Goal: Information Seeking & Learning: Learn about a topic

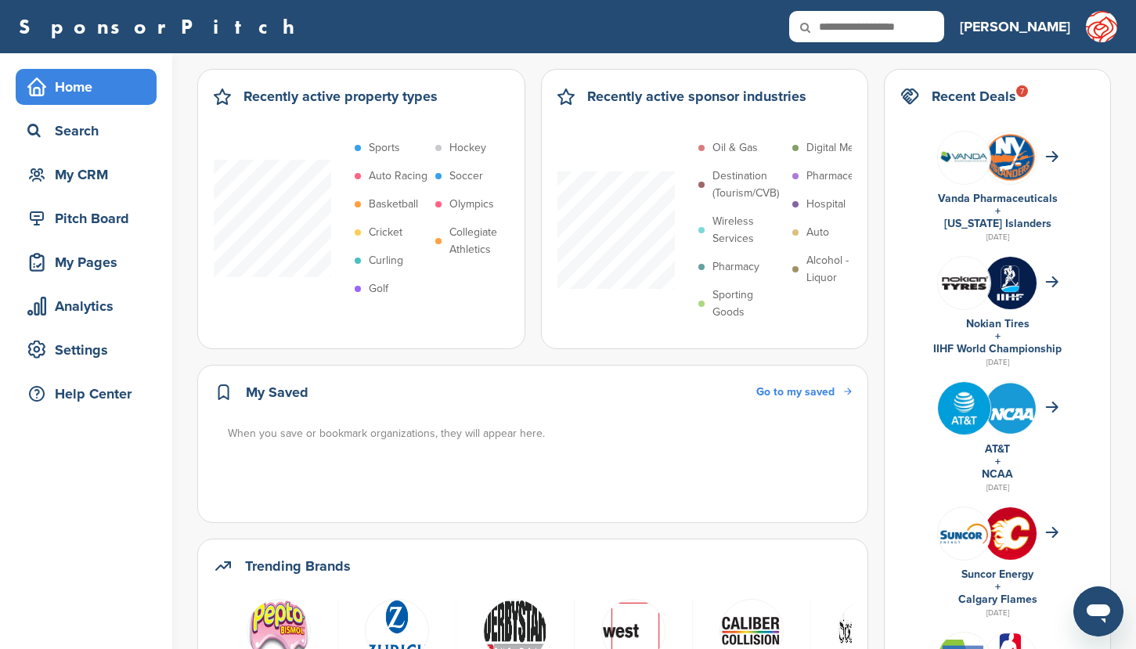
click at [944, 29] on input "text" at bounding box center [866, 26] width 155 height 31
type input "**********"
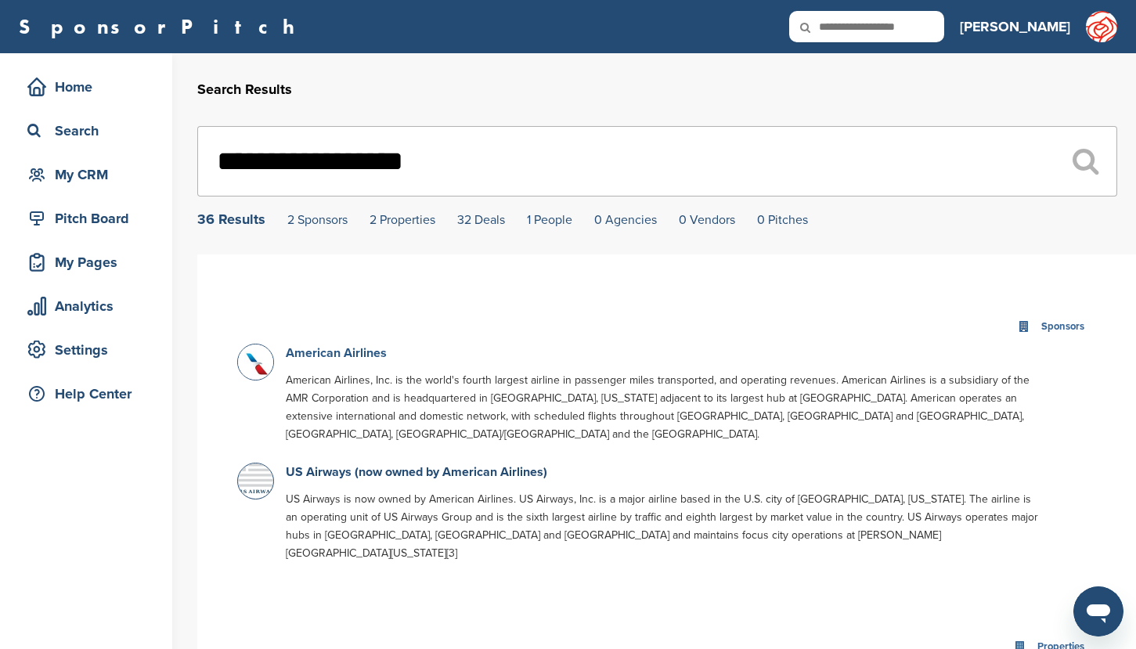
click at [362, 355] on link "American Airlines" at bounding box center [336, 353] width 101 height 16
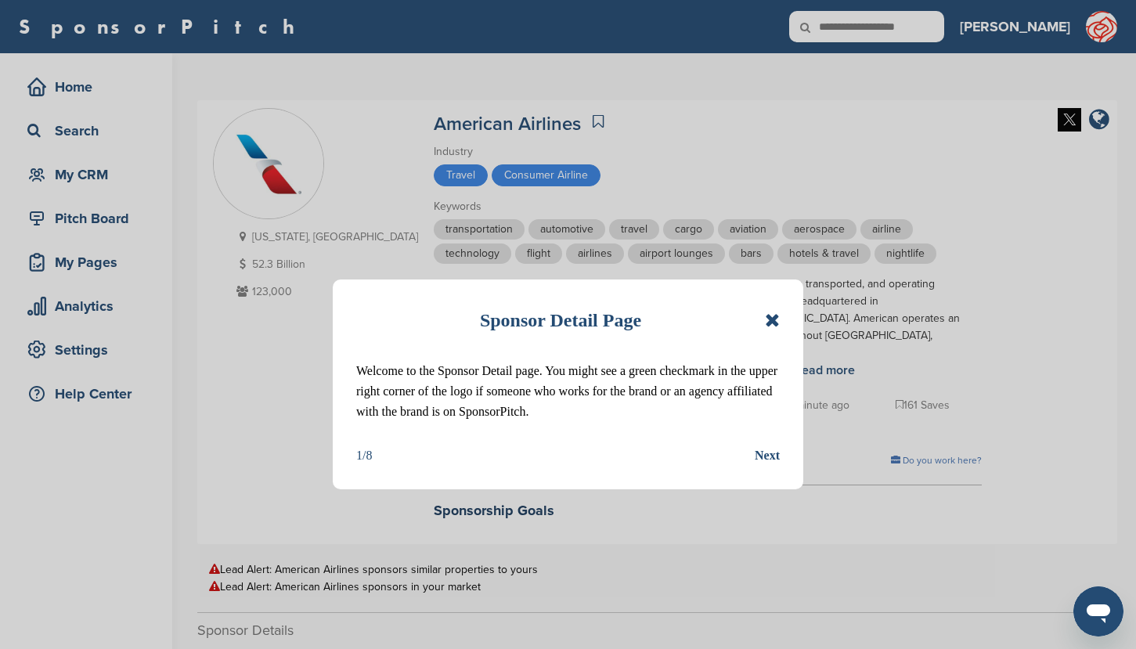
click at [773, 319] on icon at bounding box center [772, 320] width 15 height 19
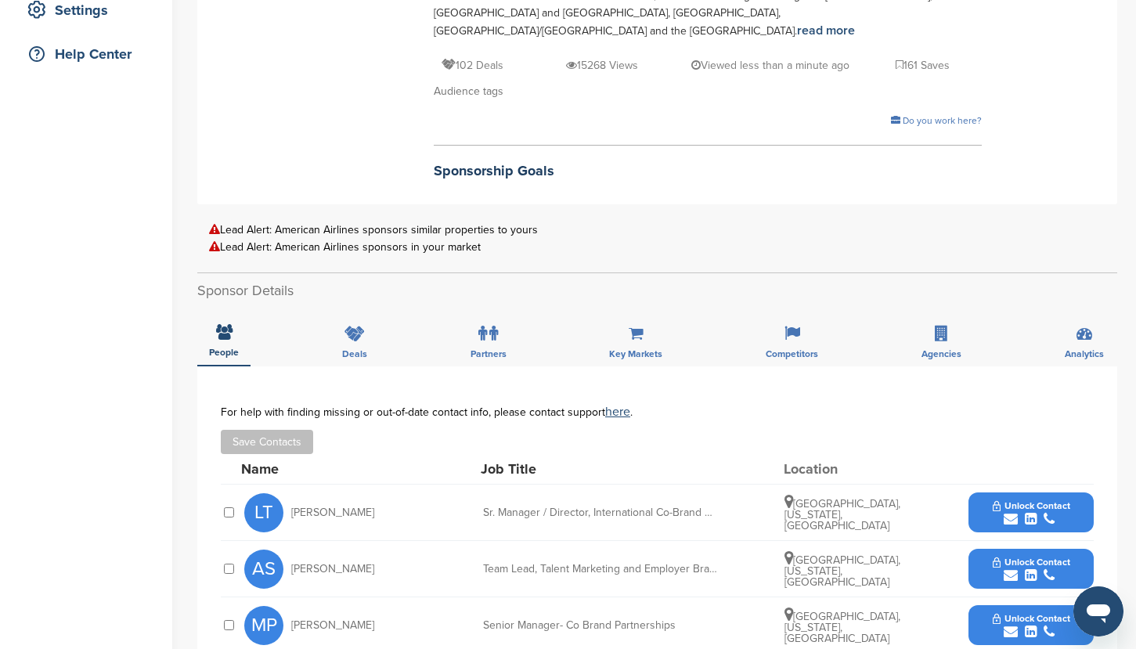
scroll to position [421, 0]
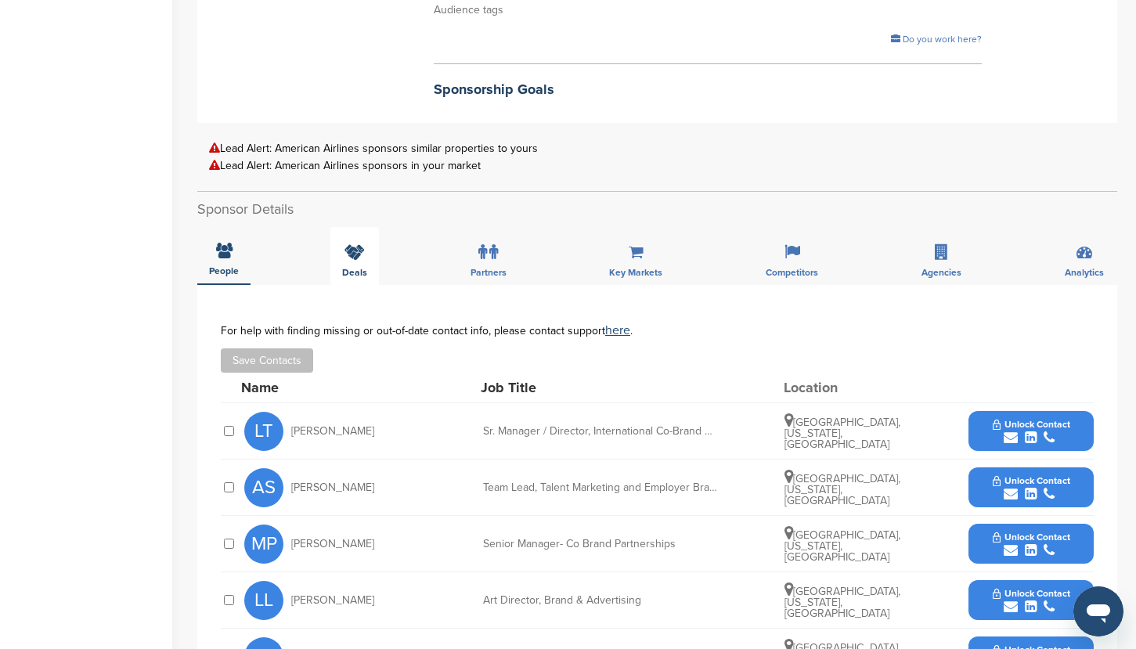
click at [357, 244] on icon at bounding box center [354, 252] width 20 height 16
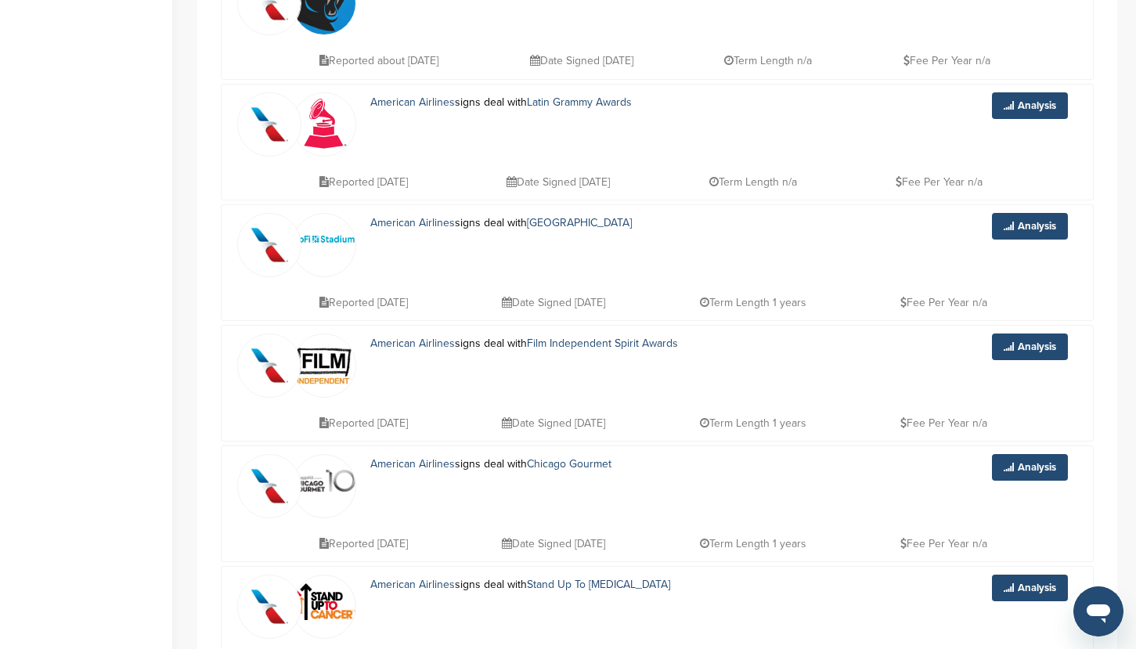
scroll to position [877, 0]
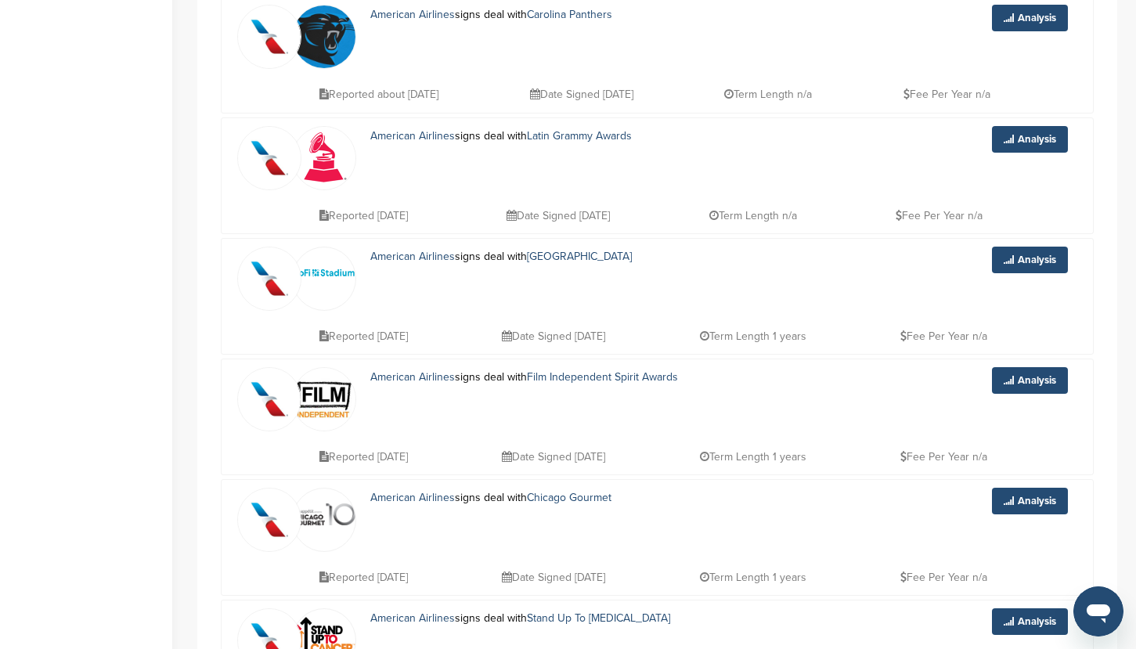
click at [330, 375] on img at bounding box center [324, 399] width 63 height 63
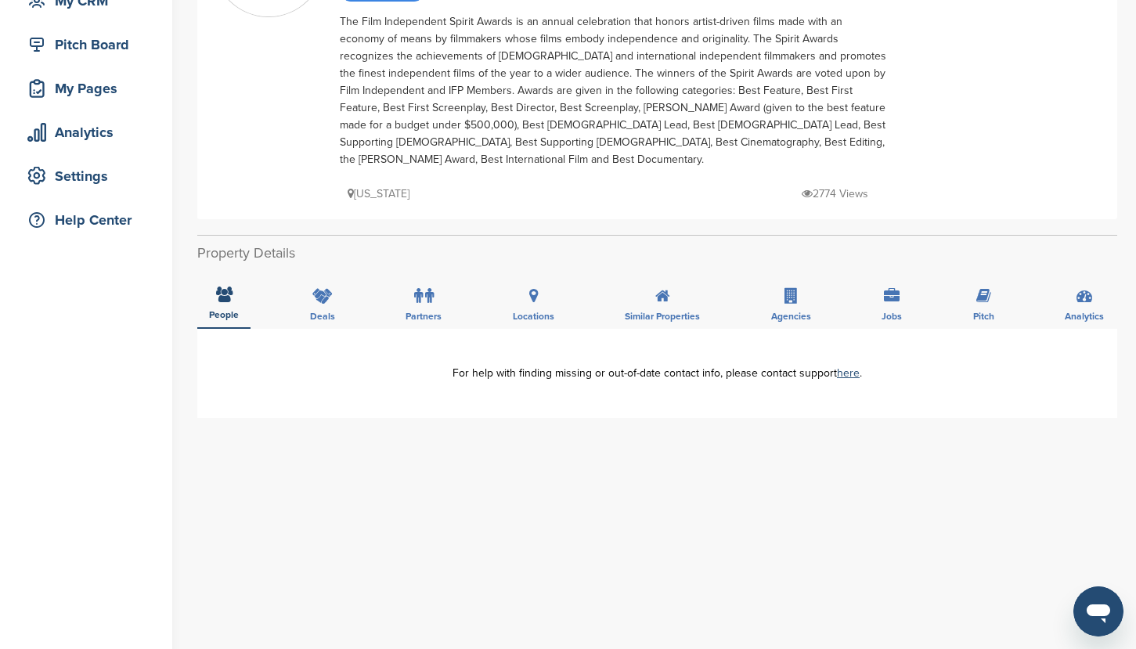
scroll to position [214, 0]
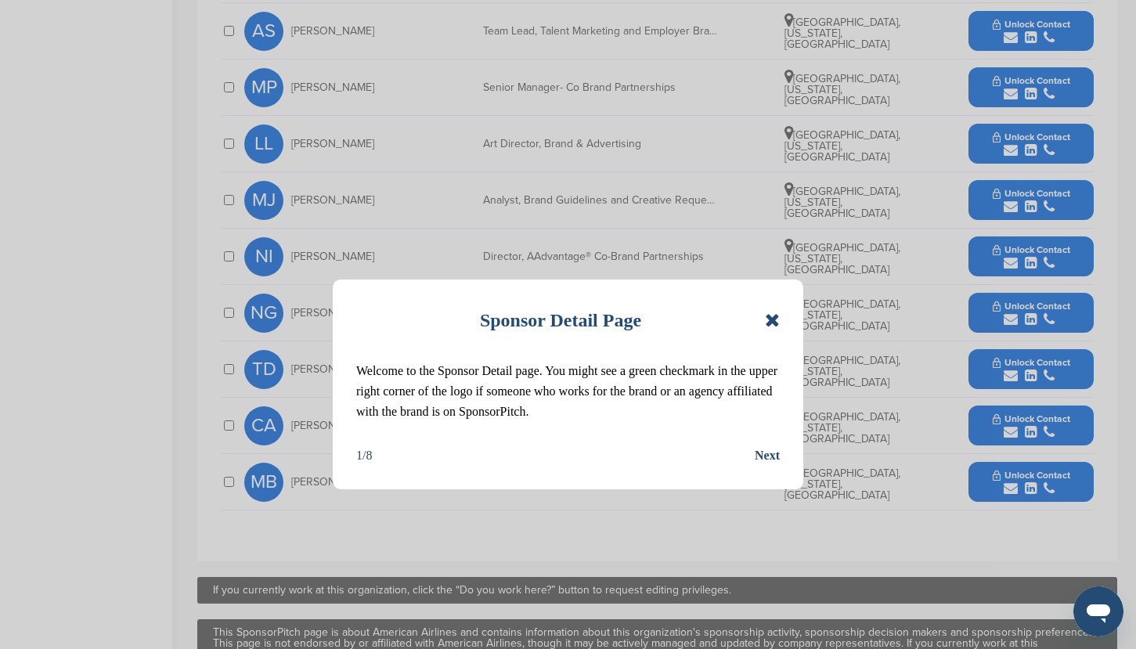
click at [773, 317] on icon at bounding box center [772, 320] width 15 height 19
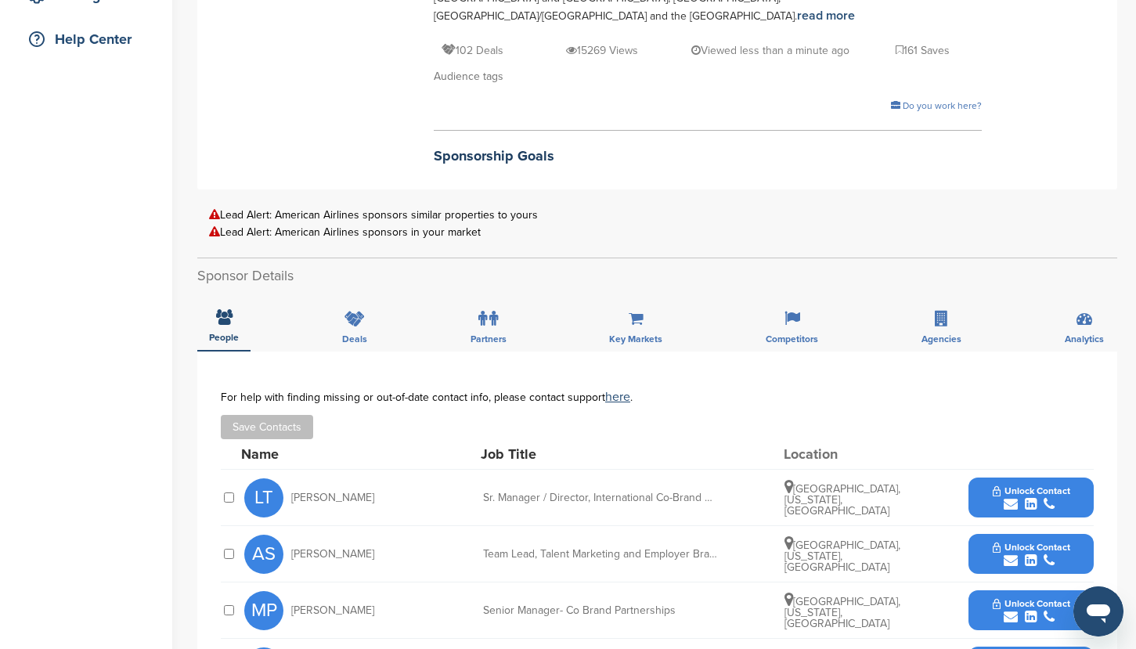
scroll to position [56, 0]
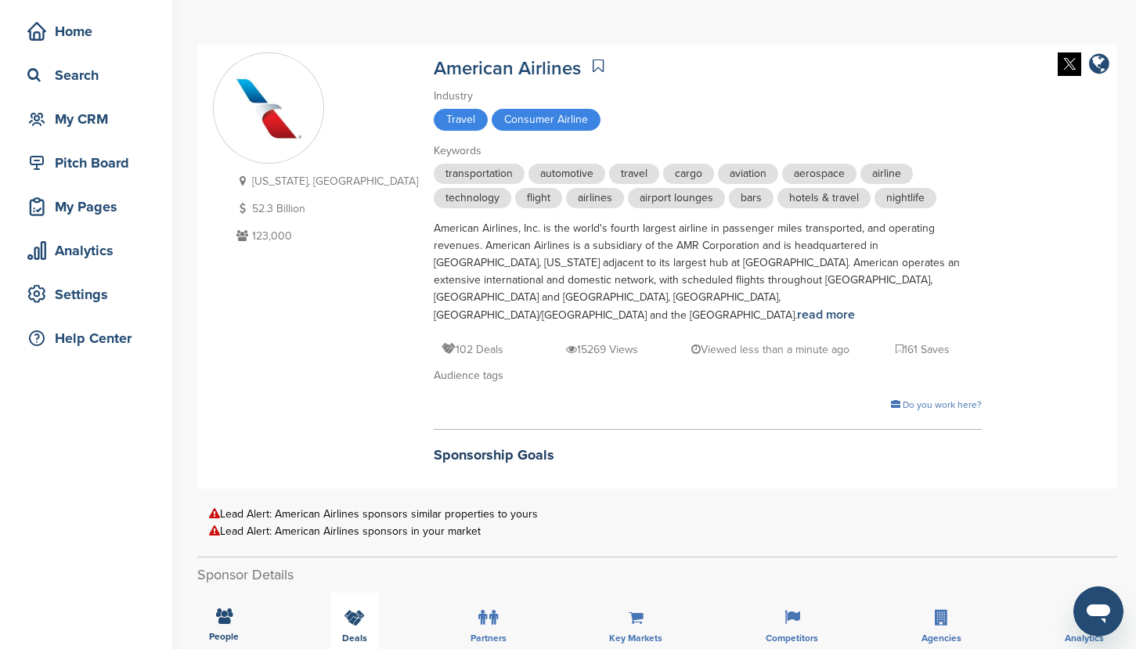
click at [360, 592] on div "Deals" at bounding box center [354, 621] width 49 height 58
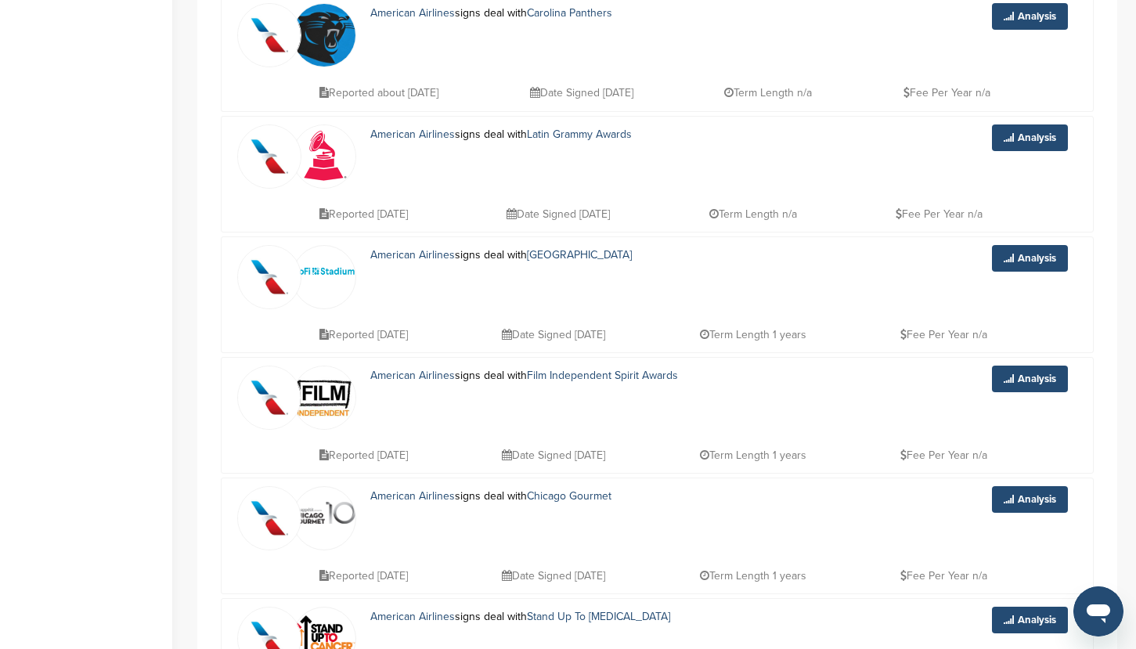
scroll to position [882, 0]
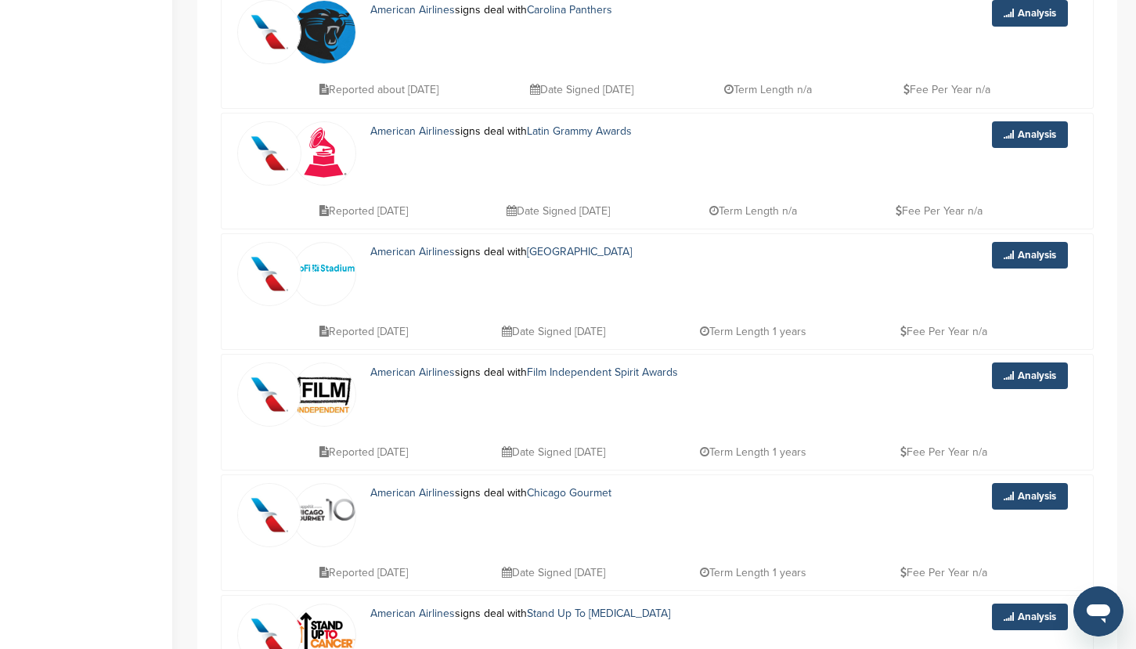
click at [906, 326] on icon at bounding box center [903, 331] width 6 height 11
